Goal: Task Accomplishment & Management: Manage account settings

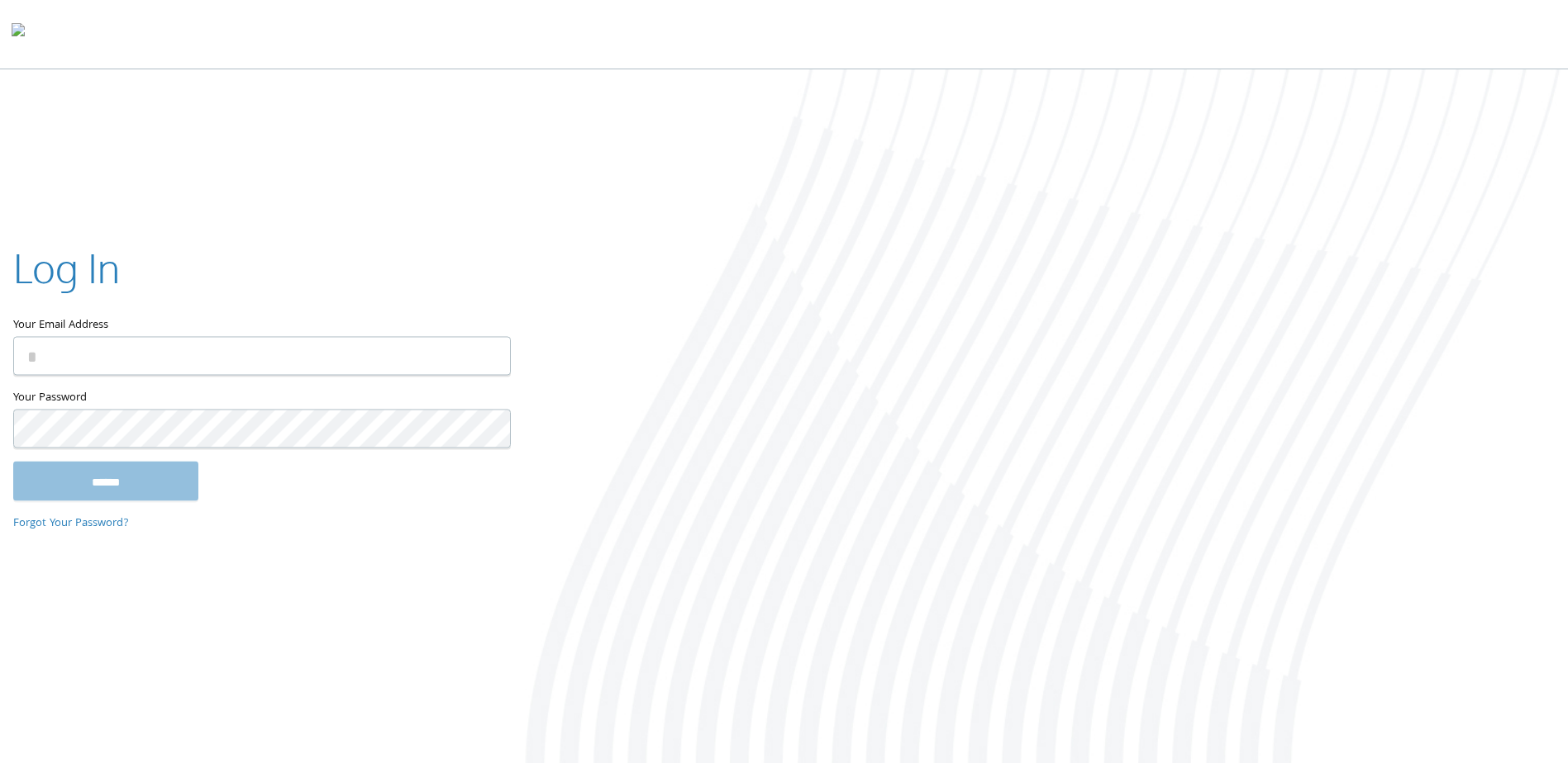
type input "**********"
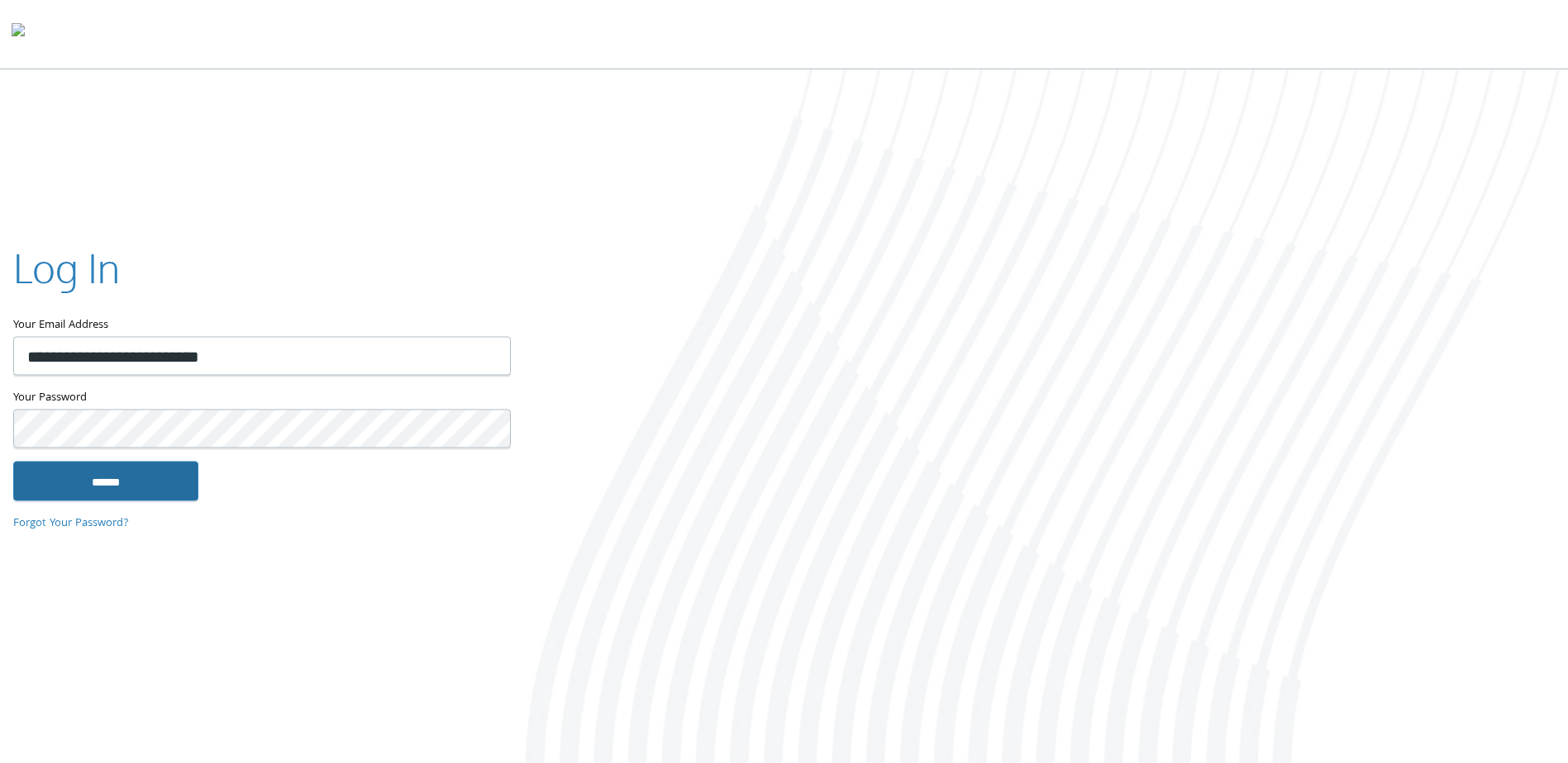
click at [82, 487] on input "******" at bounding box center [106, 481] width 186 height 40
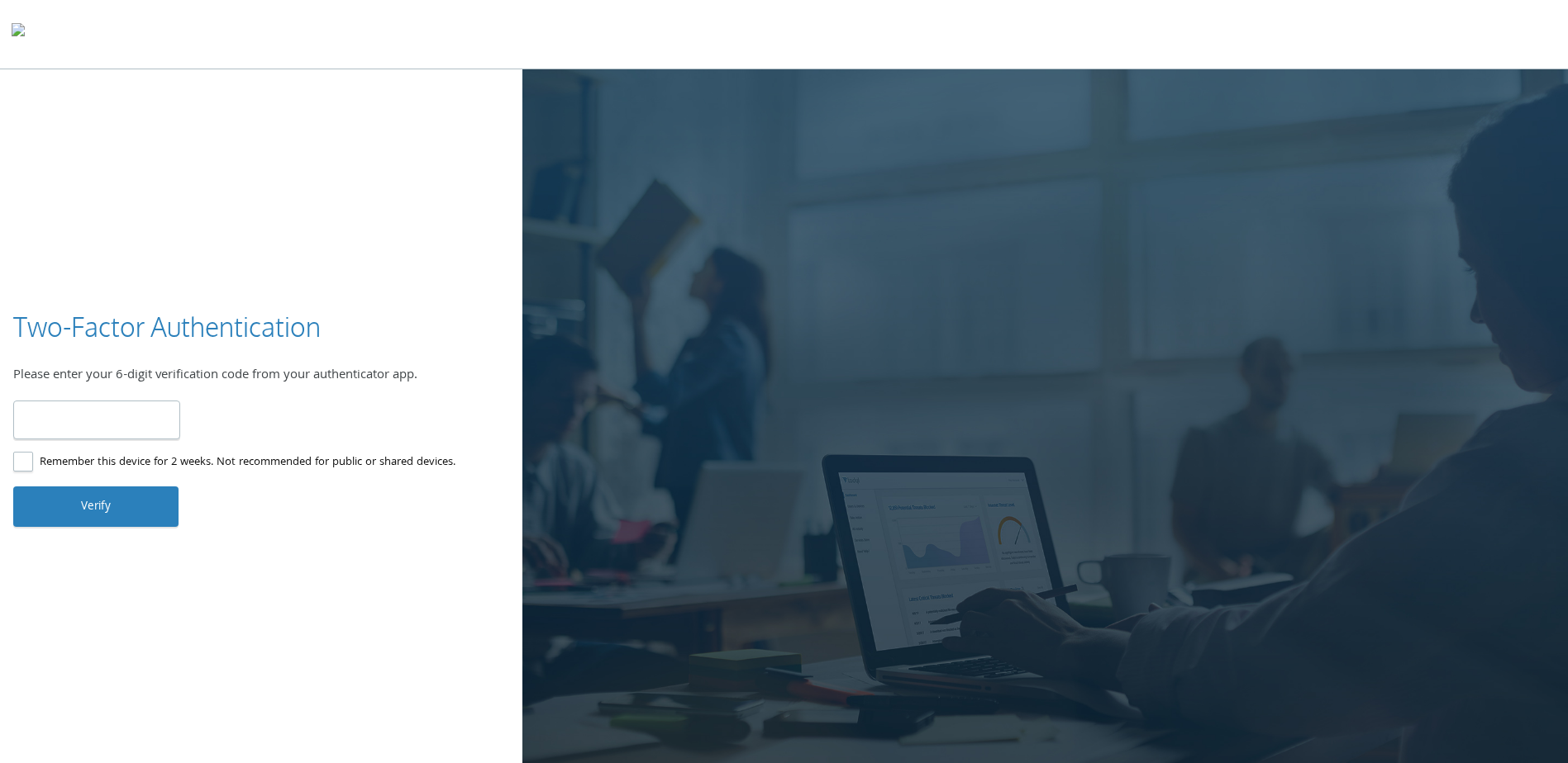
type input "******"
click at [144, 510] on button "Verify" at bounding box center [96, 506] width 165 height 40
